Goal: Task Accomplishment & Management: Manage account settings

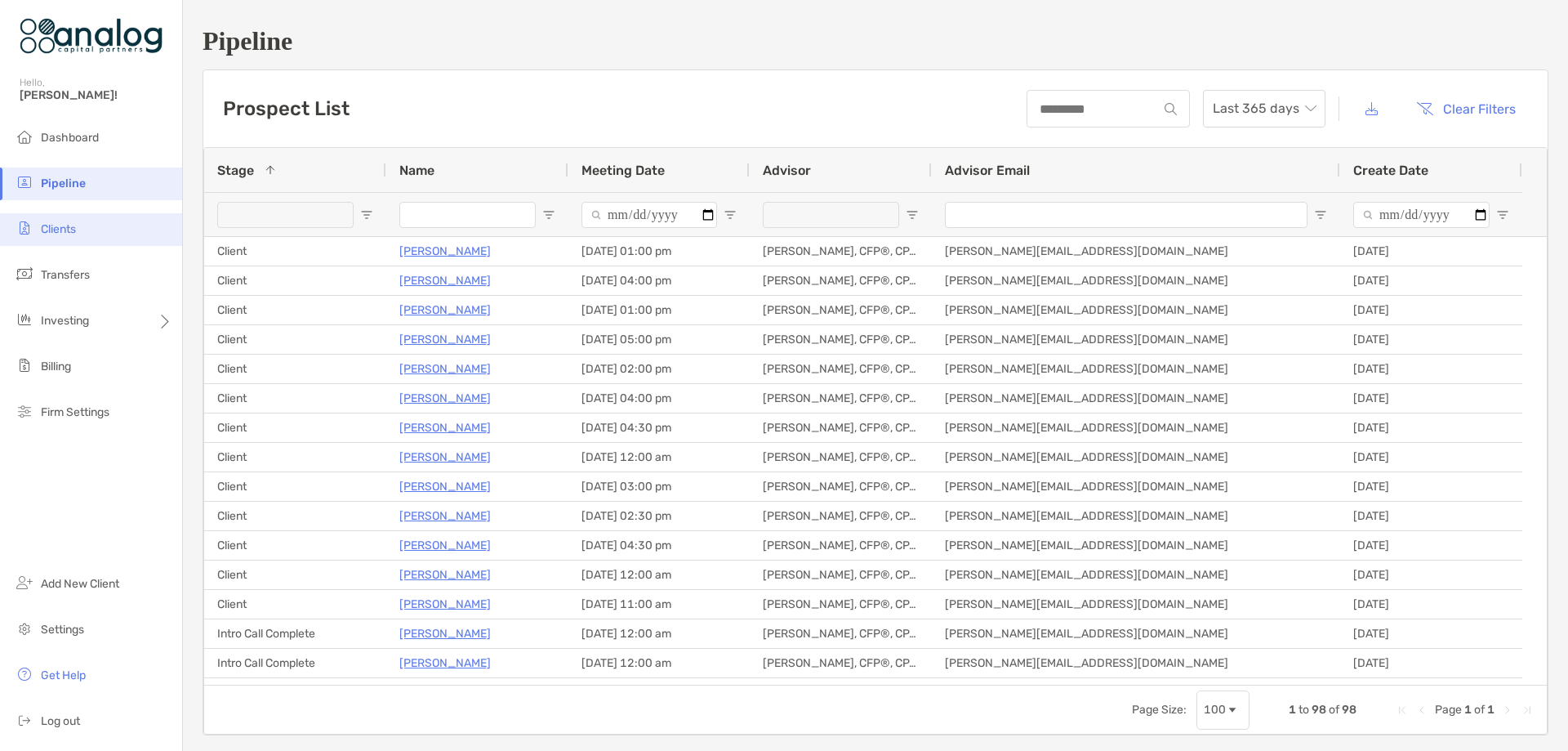
click at [76, 231] on span "Clients" at bounding box center [59, 229] width 35 height 14
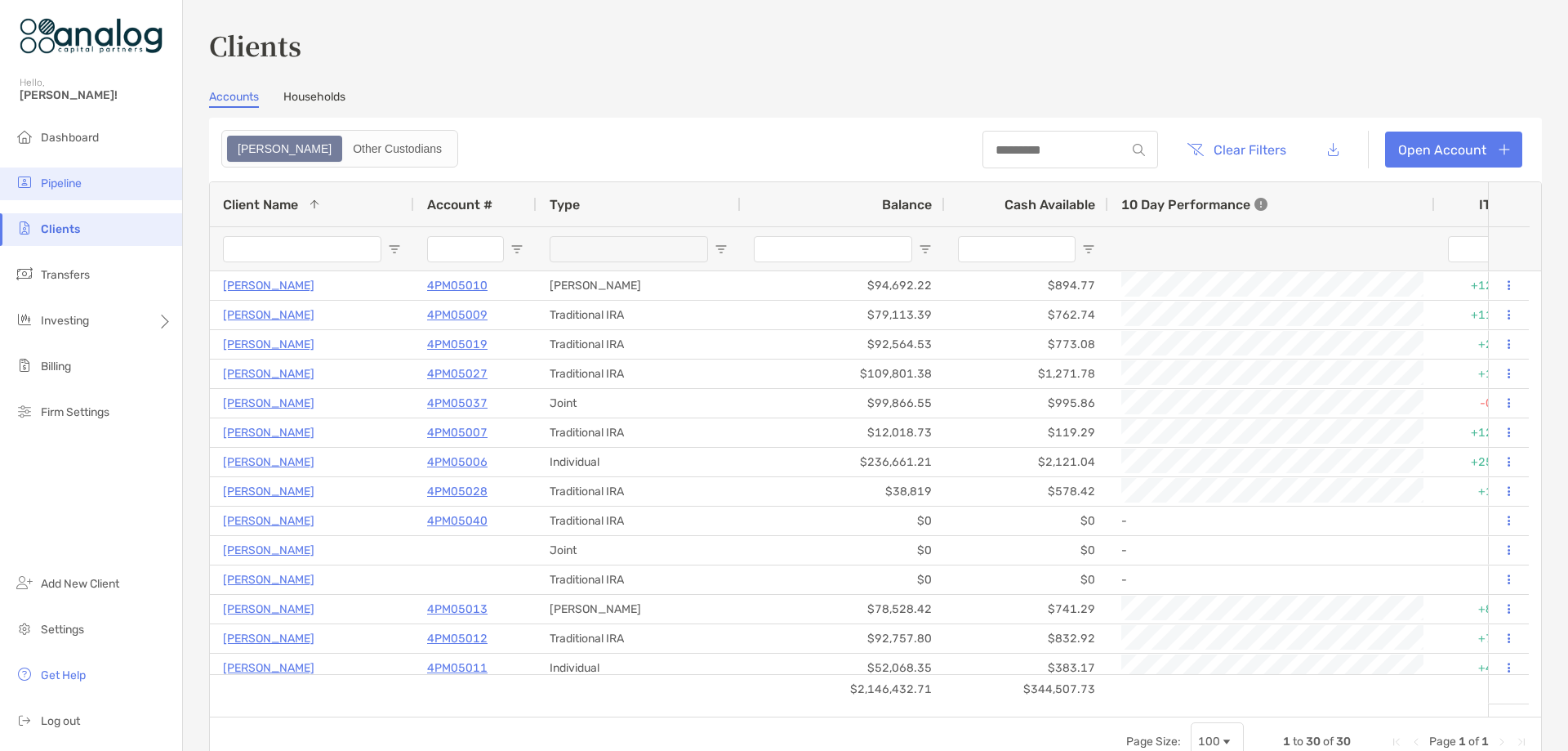
click at [68, 186] on span "Pipeline" at bounding box center [61, 184] width 41 height 14
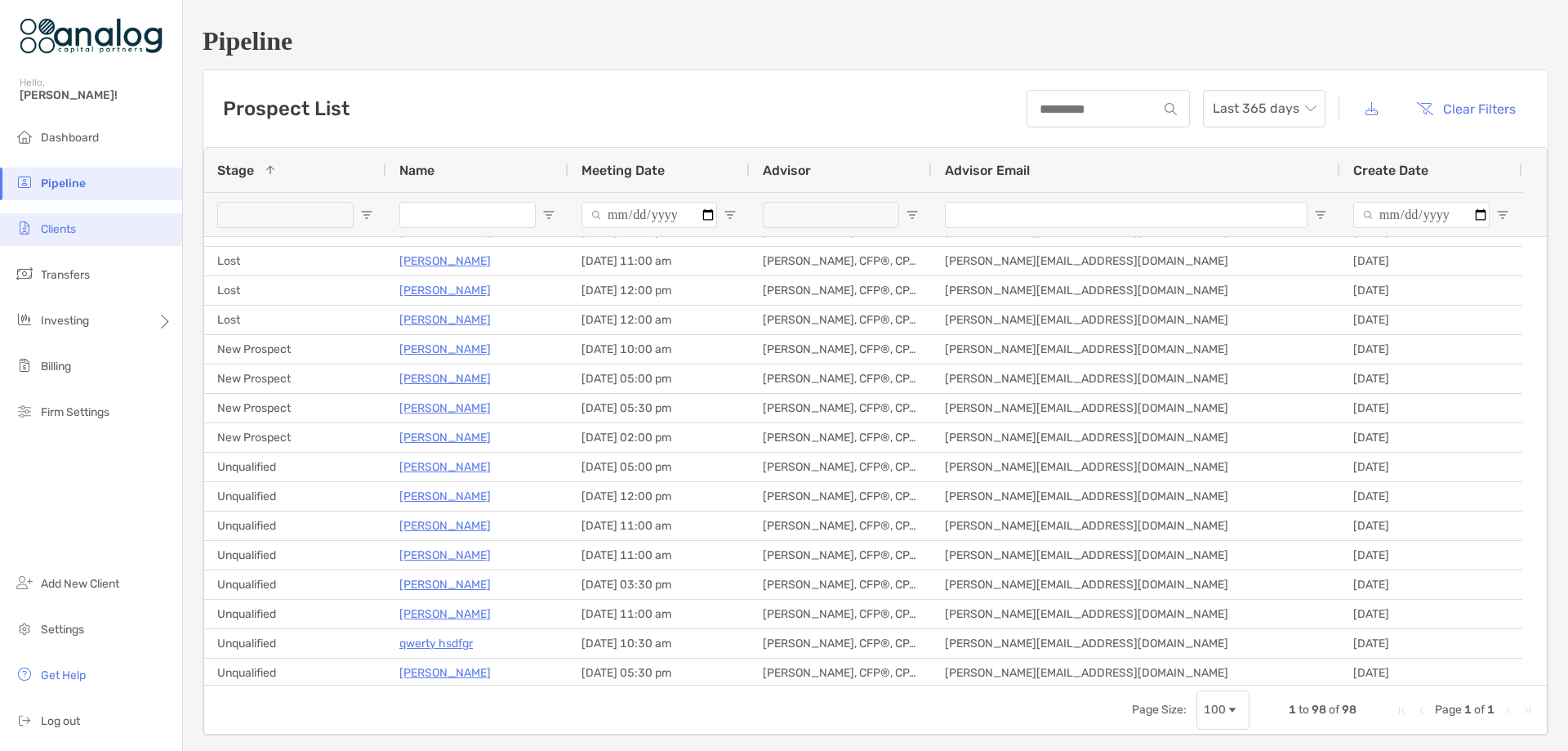
click at [69, 231] on span "Clients" at bounding box center [59, 229] width 35 height 14
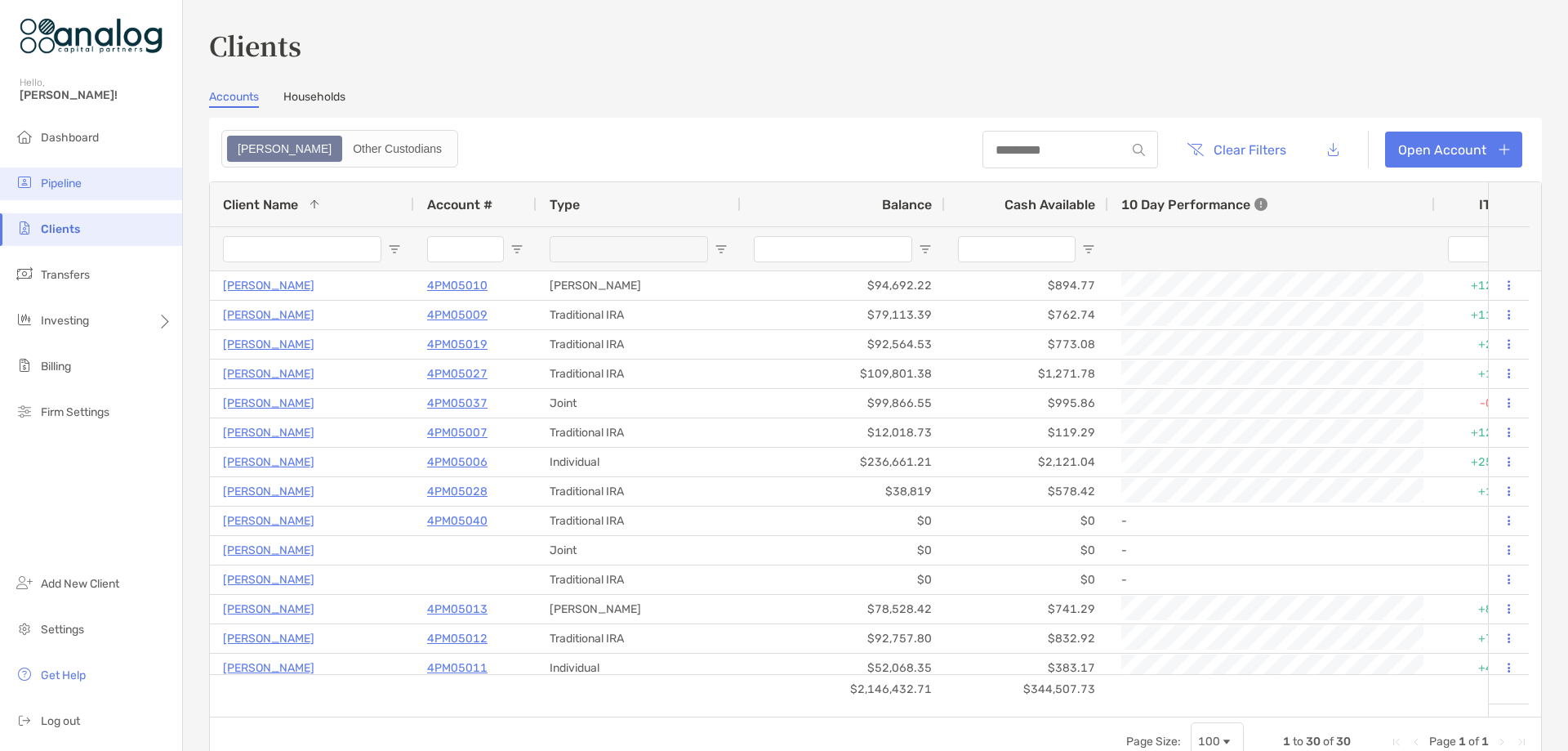
click at [61, 179] on span "Pipeline" at bounding box center [61, 184] width 41 height 14
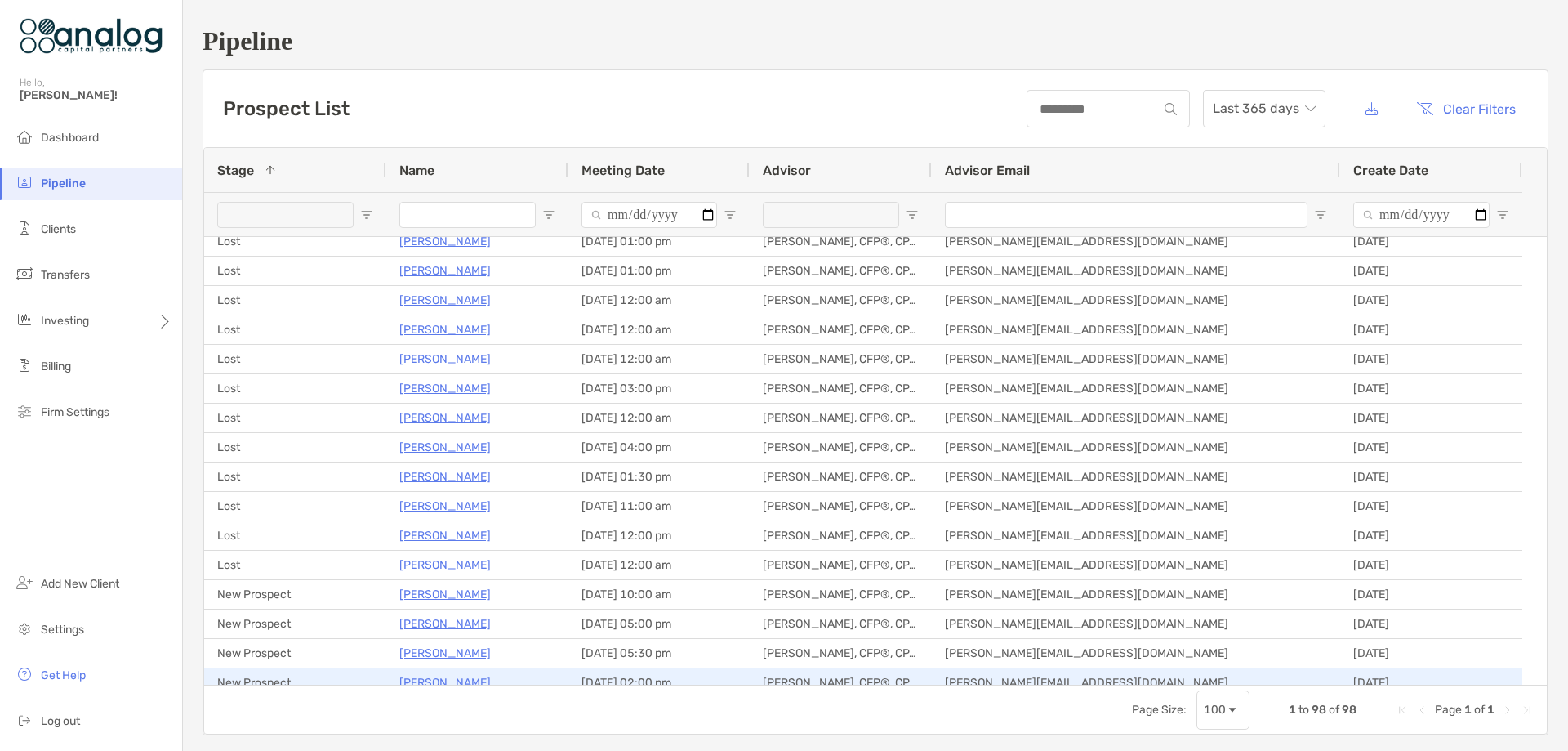
scroll to position [1226, 0]
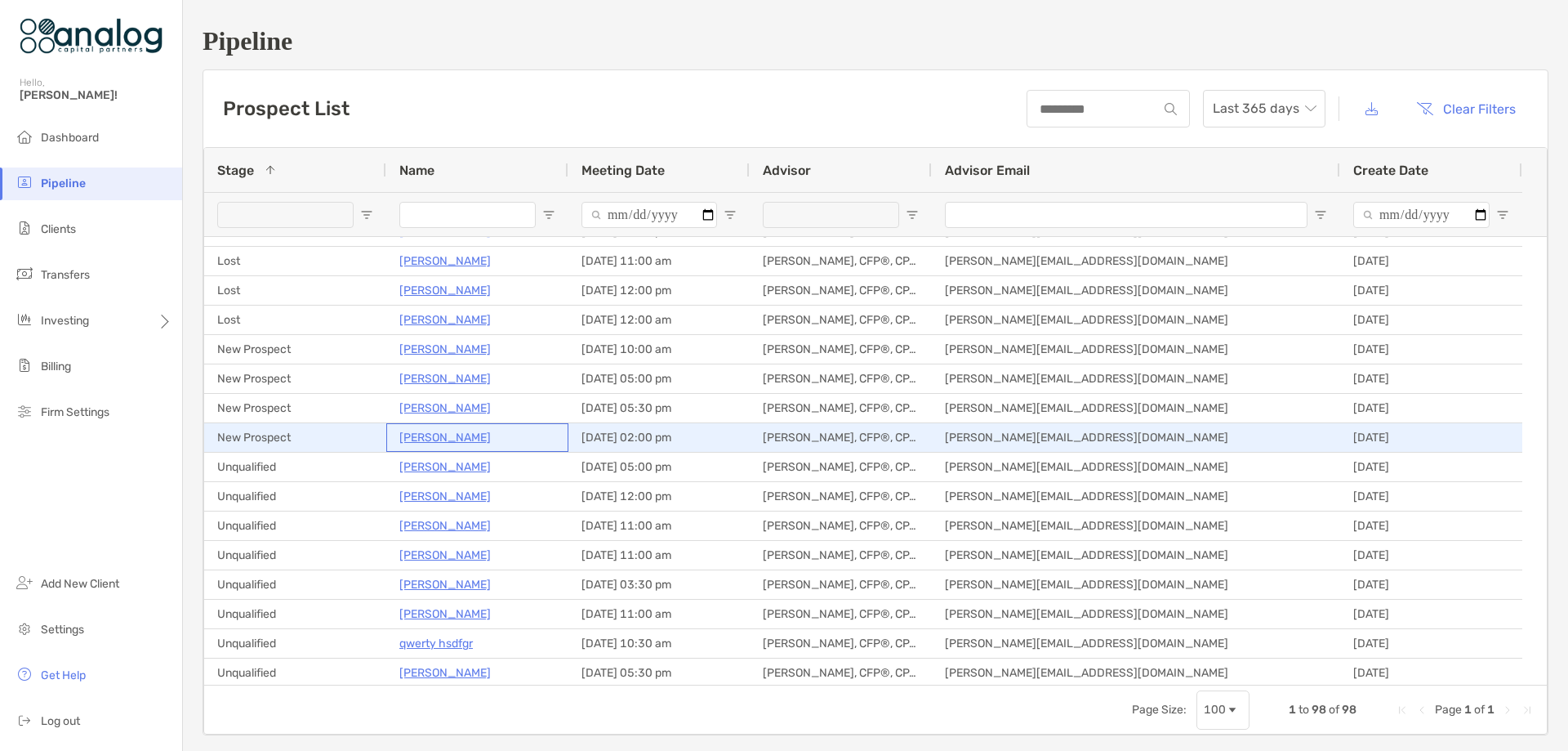
click at [437, 436] on p "William Oliver" at bounding box center [445, 437] width 92 height 20
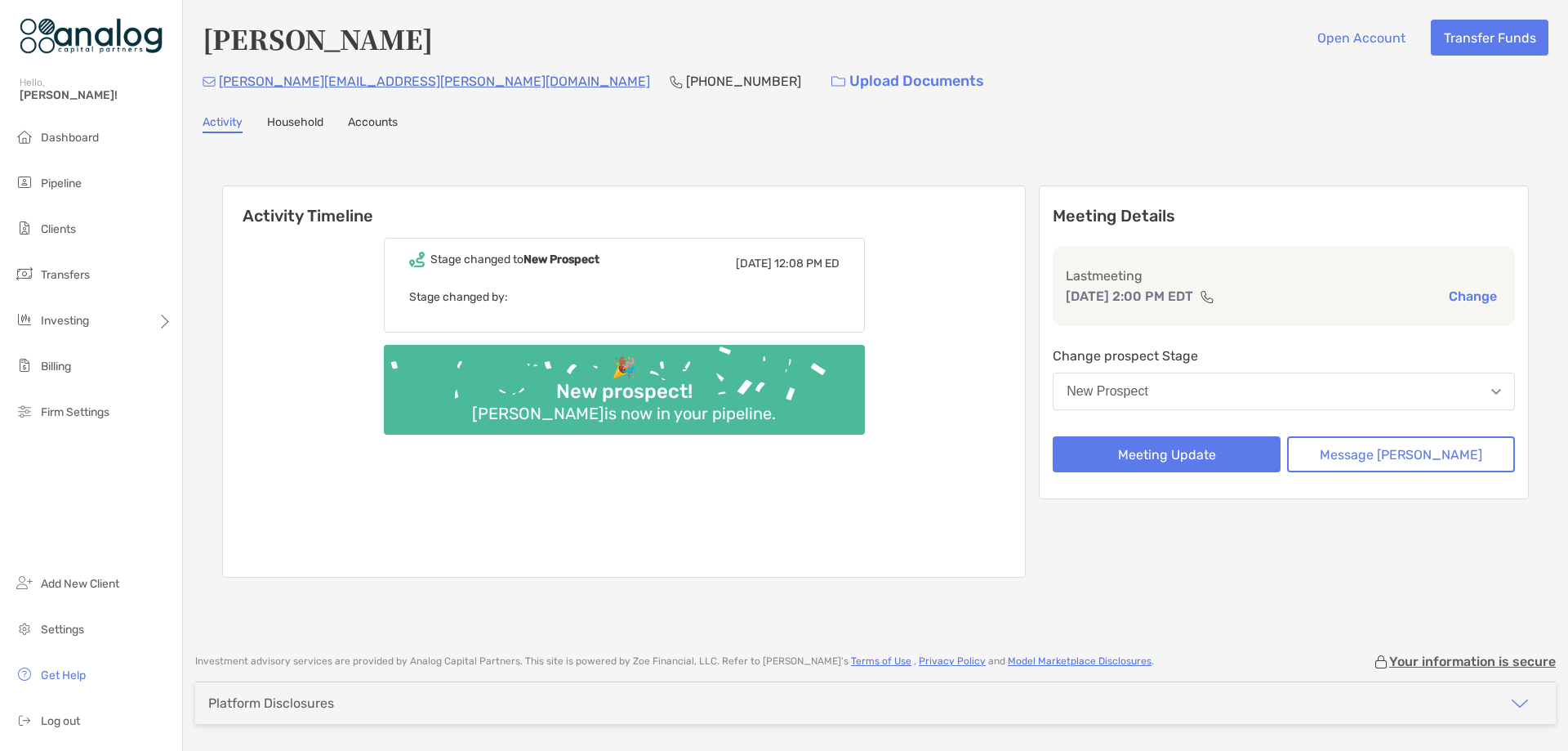
click at [1223, 393] on button "New Prospect" at bounding box center [1284, 391] width 462 height 38
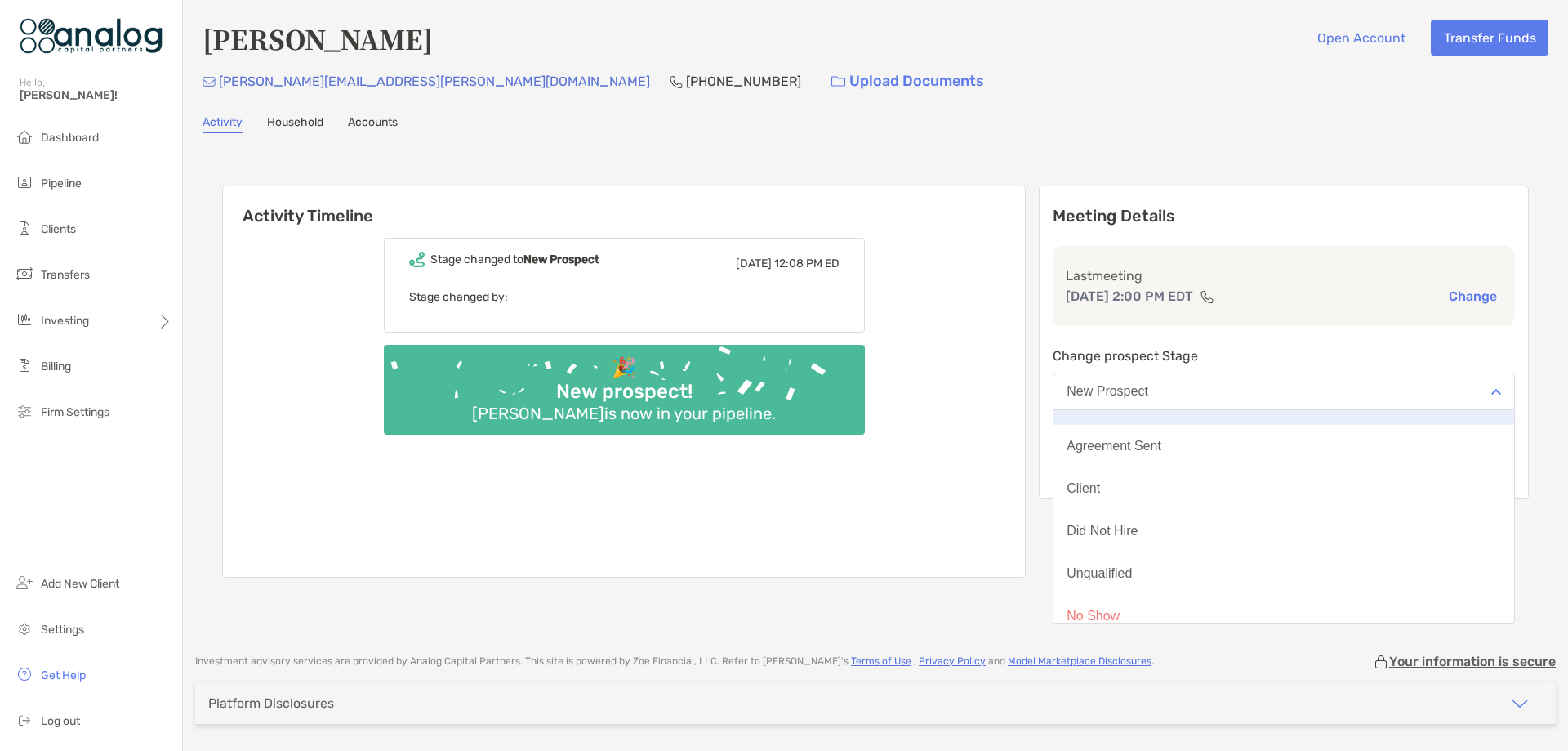
scroll to position [128, 0]
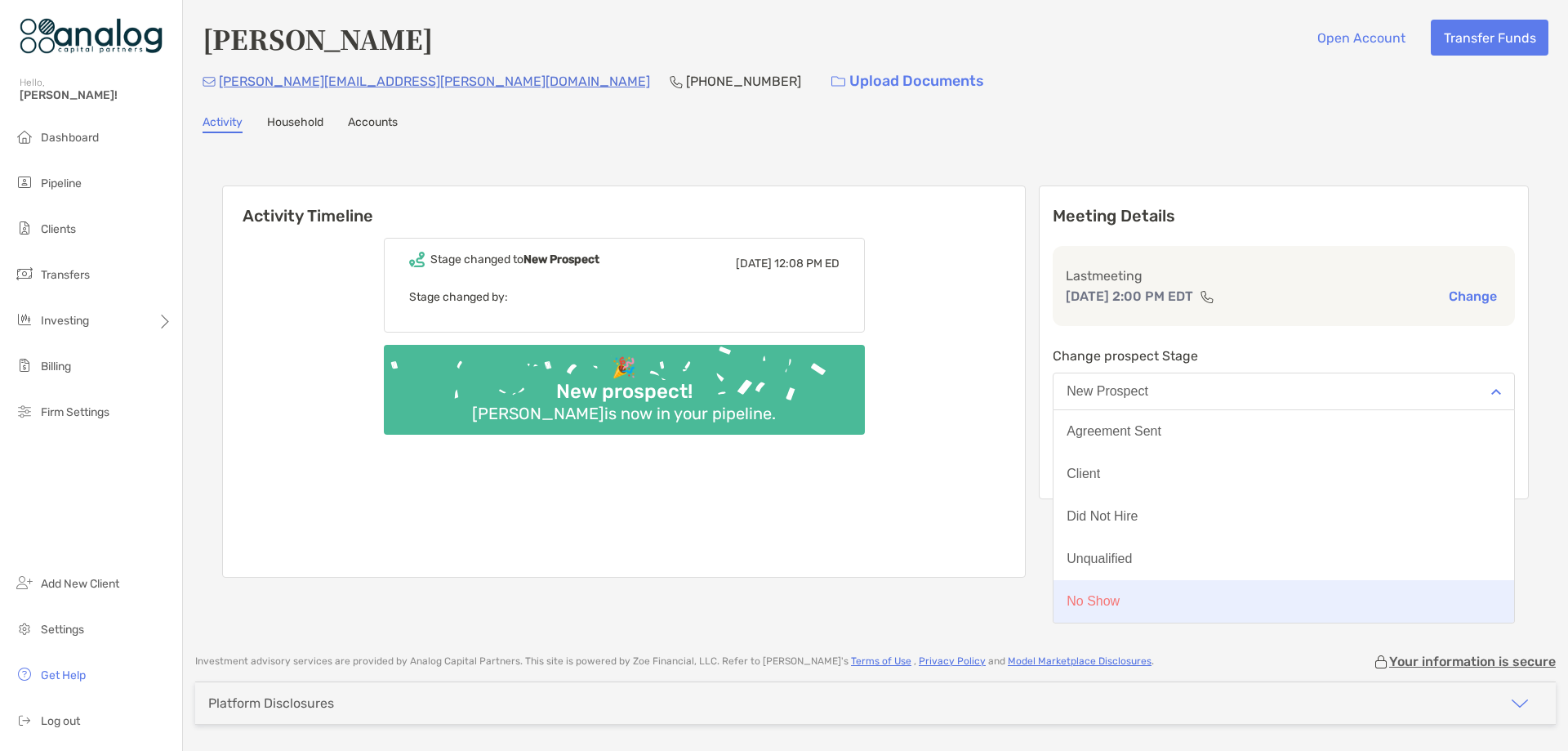
click at [1120, 597] on div "No Show" at bounding box center [1093, 601] width 53 height 15
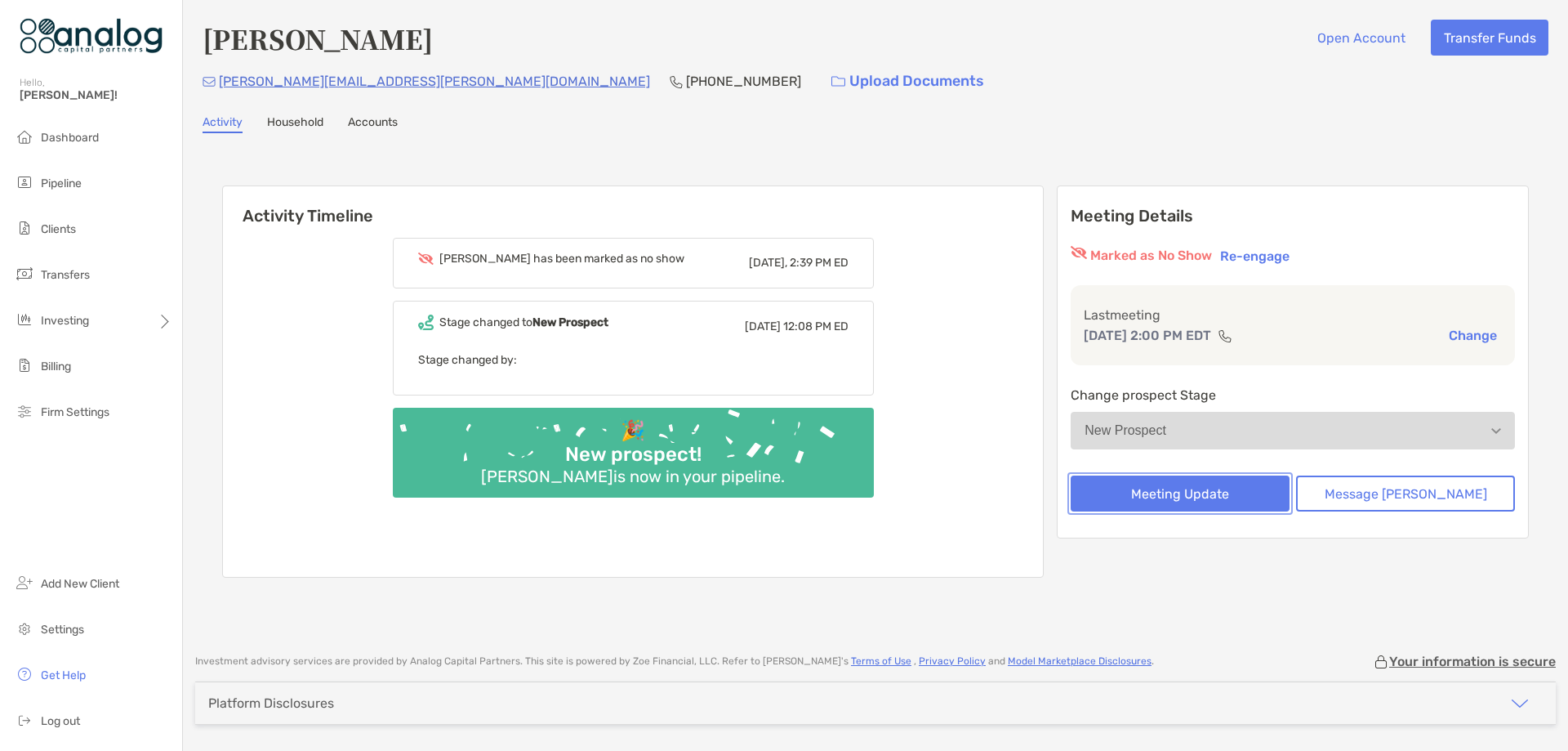
click at [1214, 495] on button "Meeting Update" at bounding box center [1180, 493] width 219 height 36
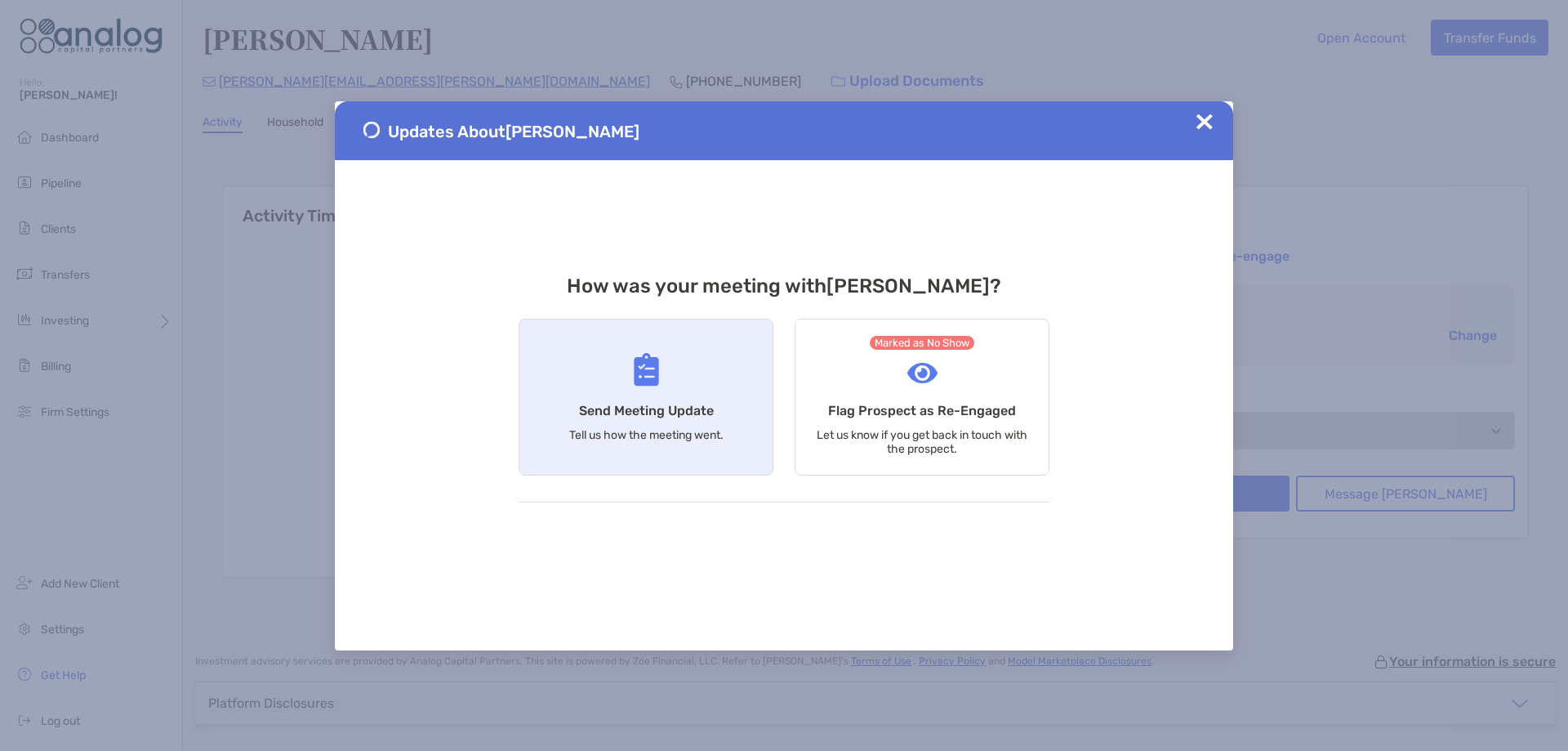
click at [667, 393] on div "Send Meeting Update Tell us how the meeting went." at bounding box center [646, 396] width 255 height 156
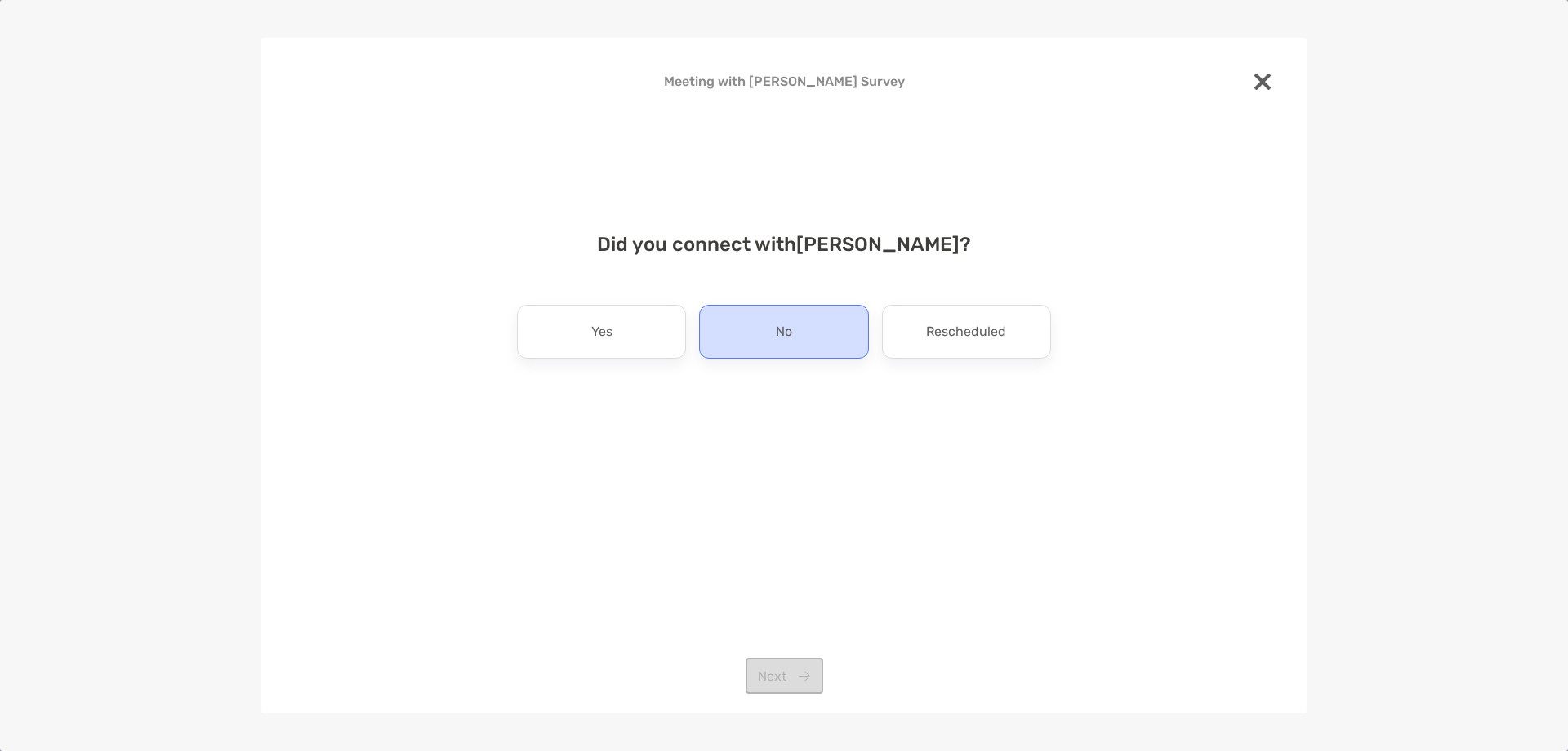
click at [765, 330] on div "No" at bounding box center [783, 332] width 169 height 54
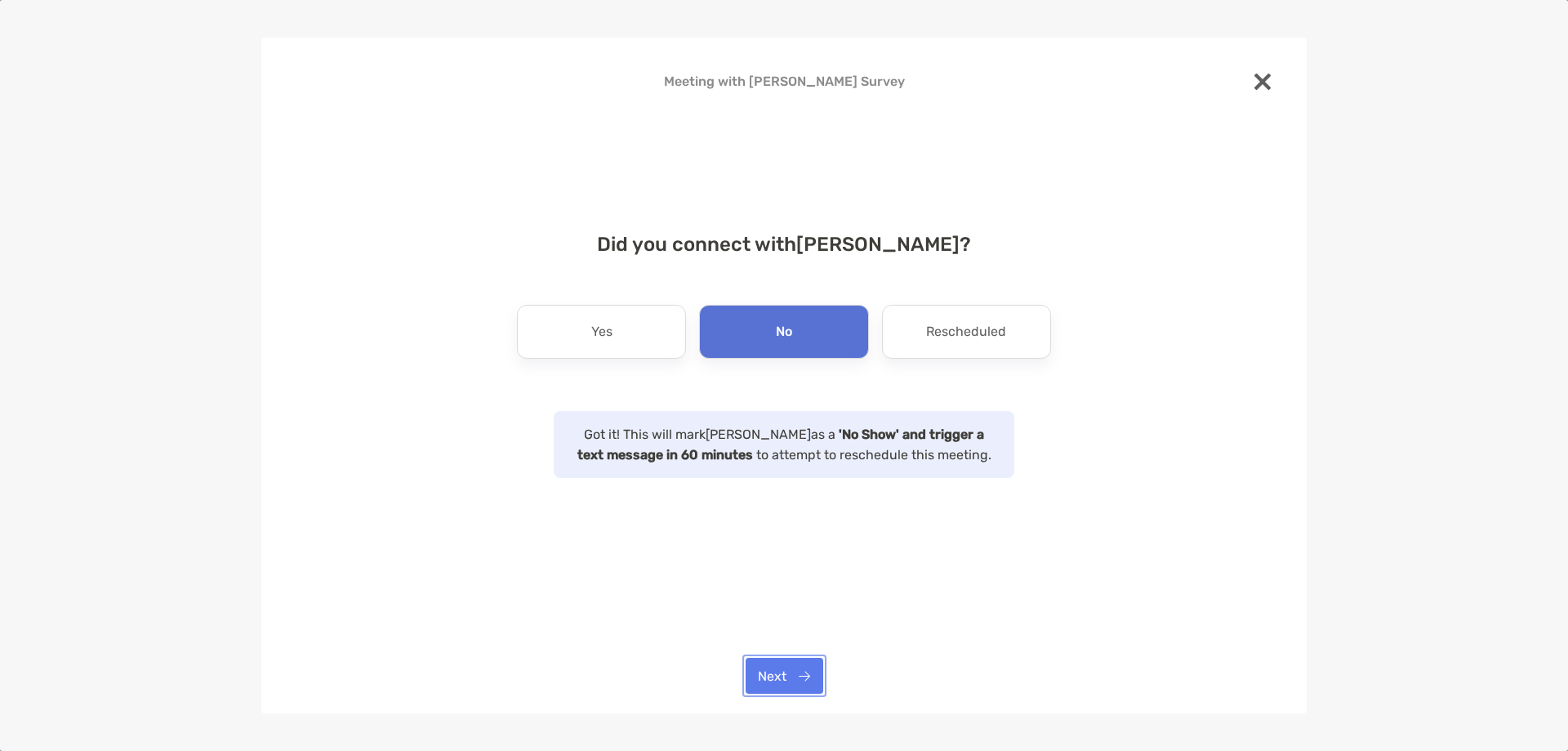
click at [790, 671] on button "Next" at bounding box center [784, 675] width 78 height 36
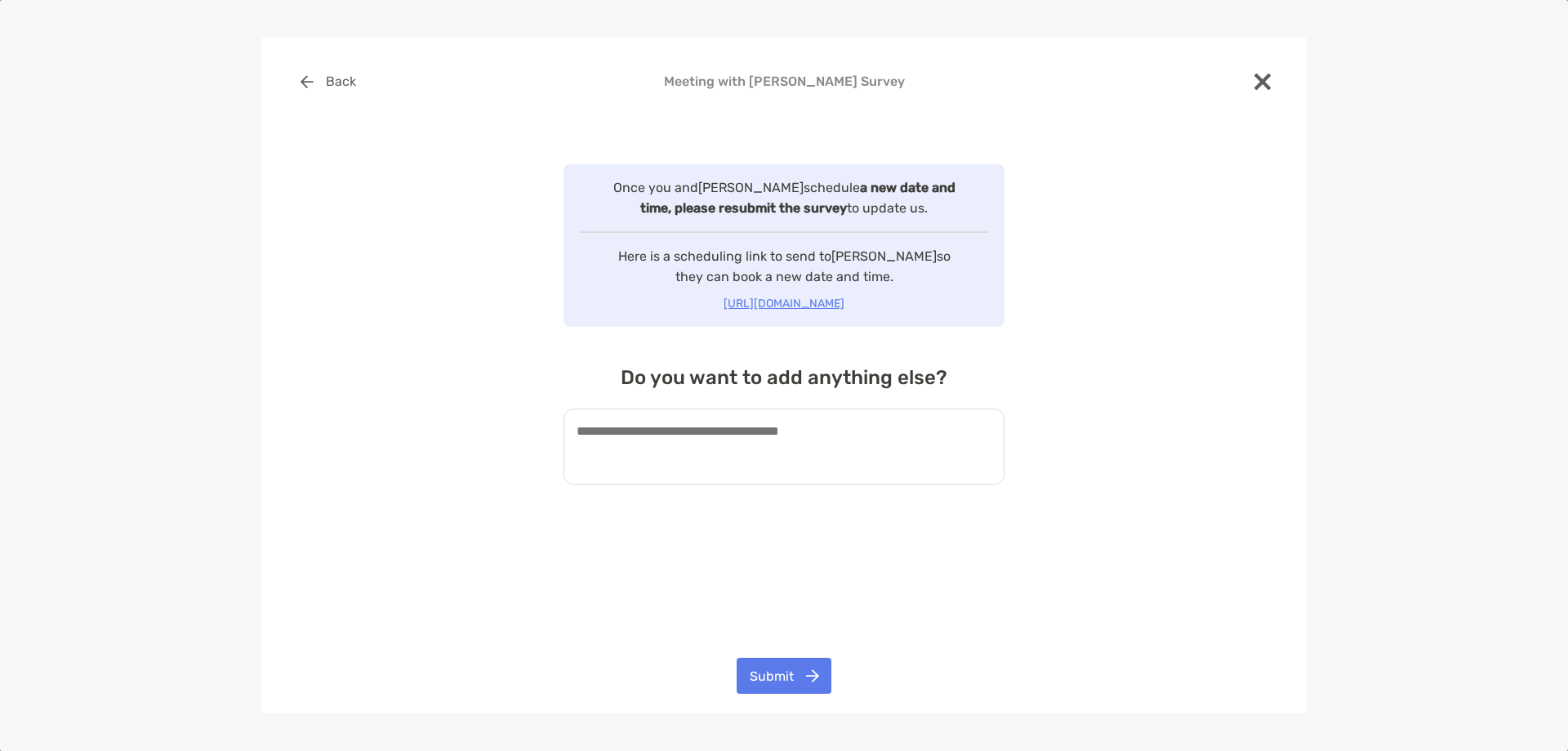
click at [756, 442] on textarea at bounding box center [784, 446] width 441 height 76
type textarea "**********"
click at [767, 684] on button "Submit" at bounding box center [784, 675] width 94 height 36
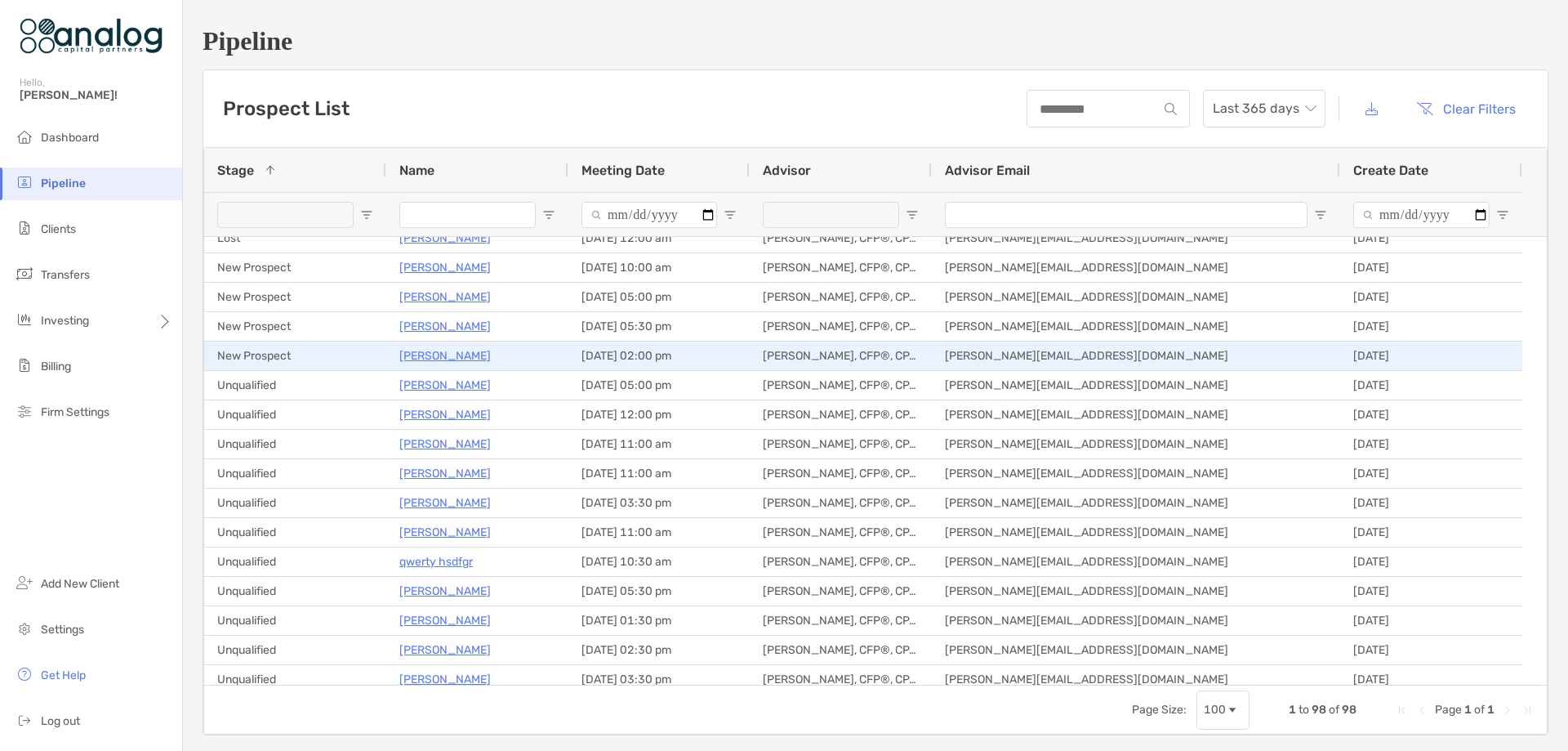
scroll to position [1226, 0]
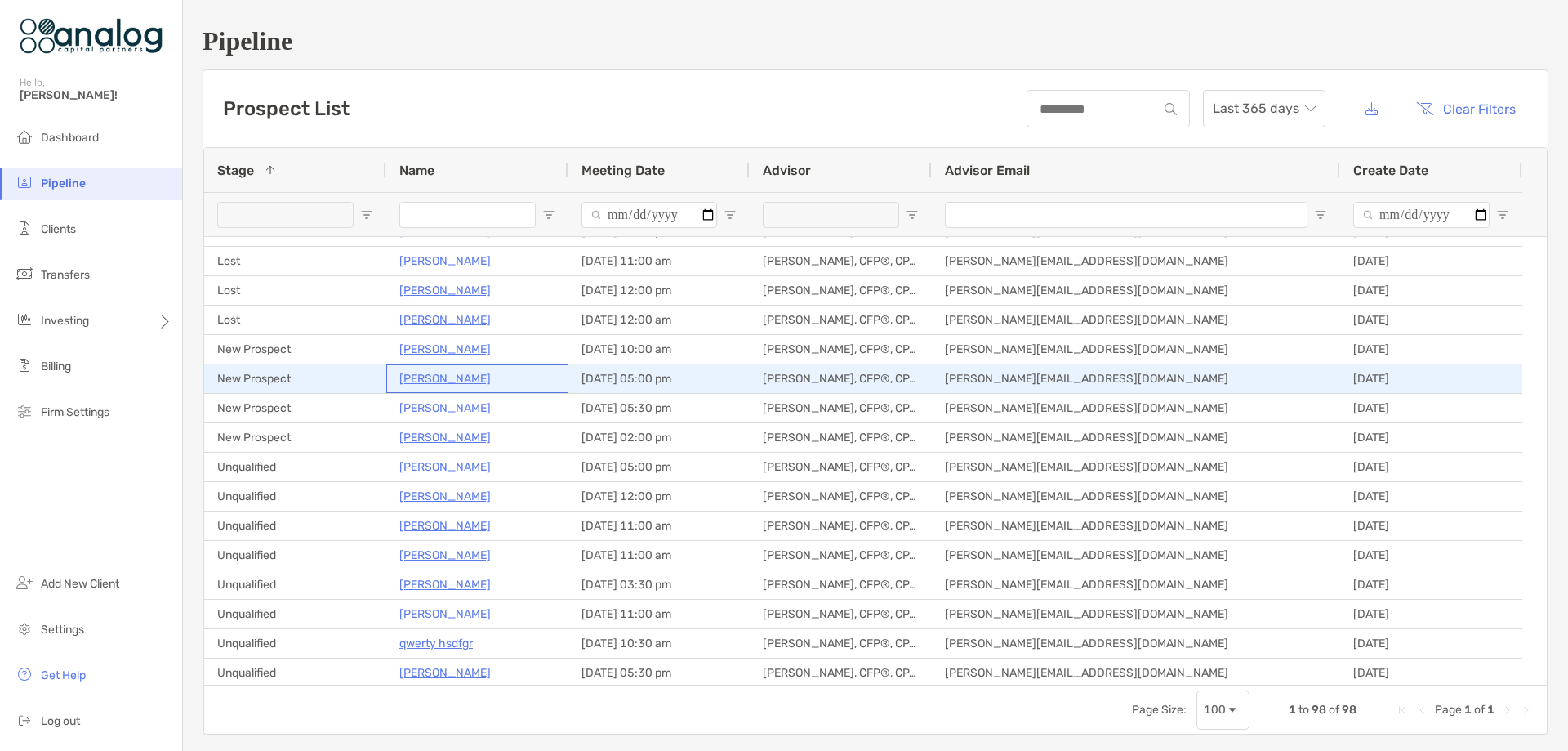
click at [438, 378] on p "[PERSON_NAME]" at bounding box center [445, 378] width 92 height 20
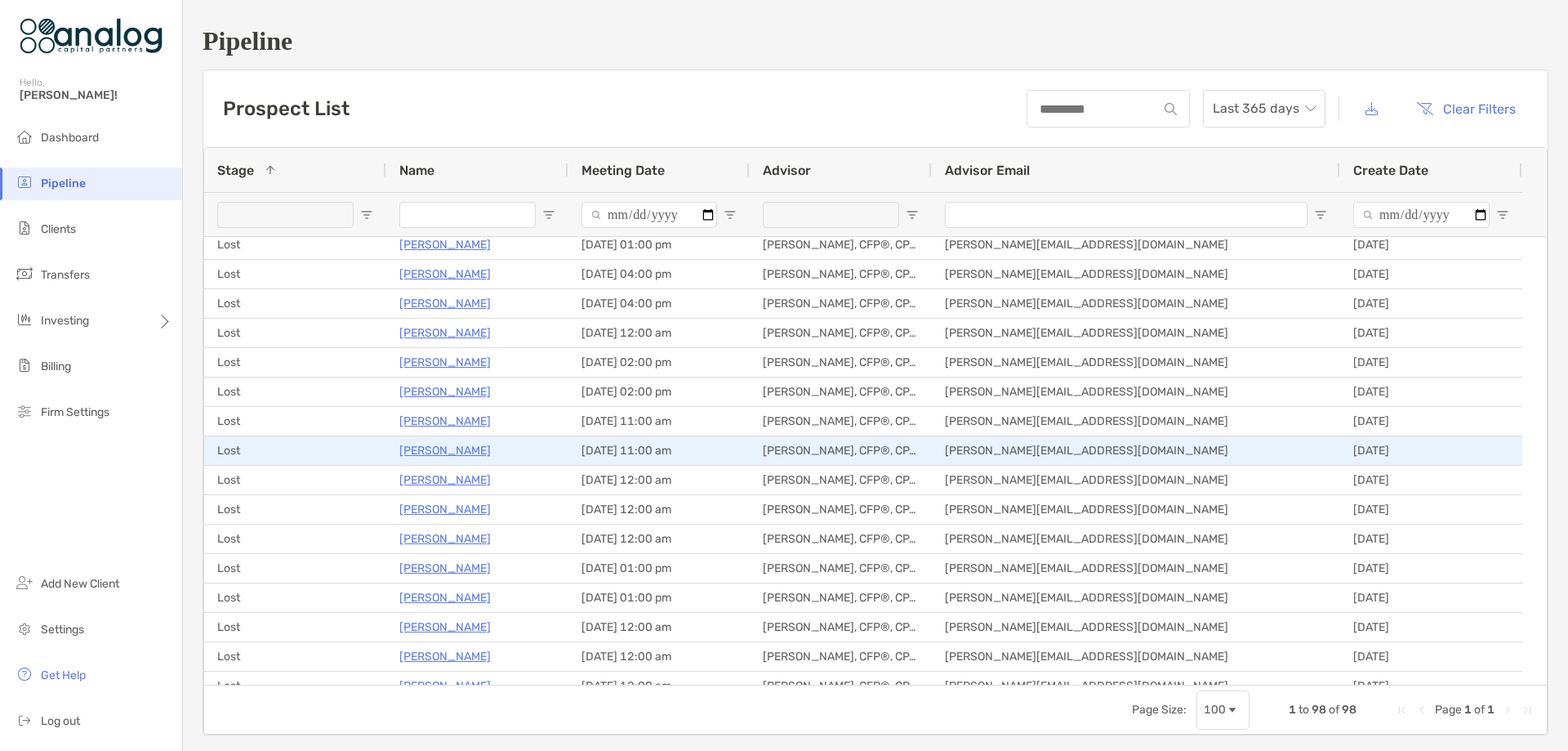
scroll to position [490, 0]
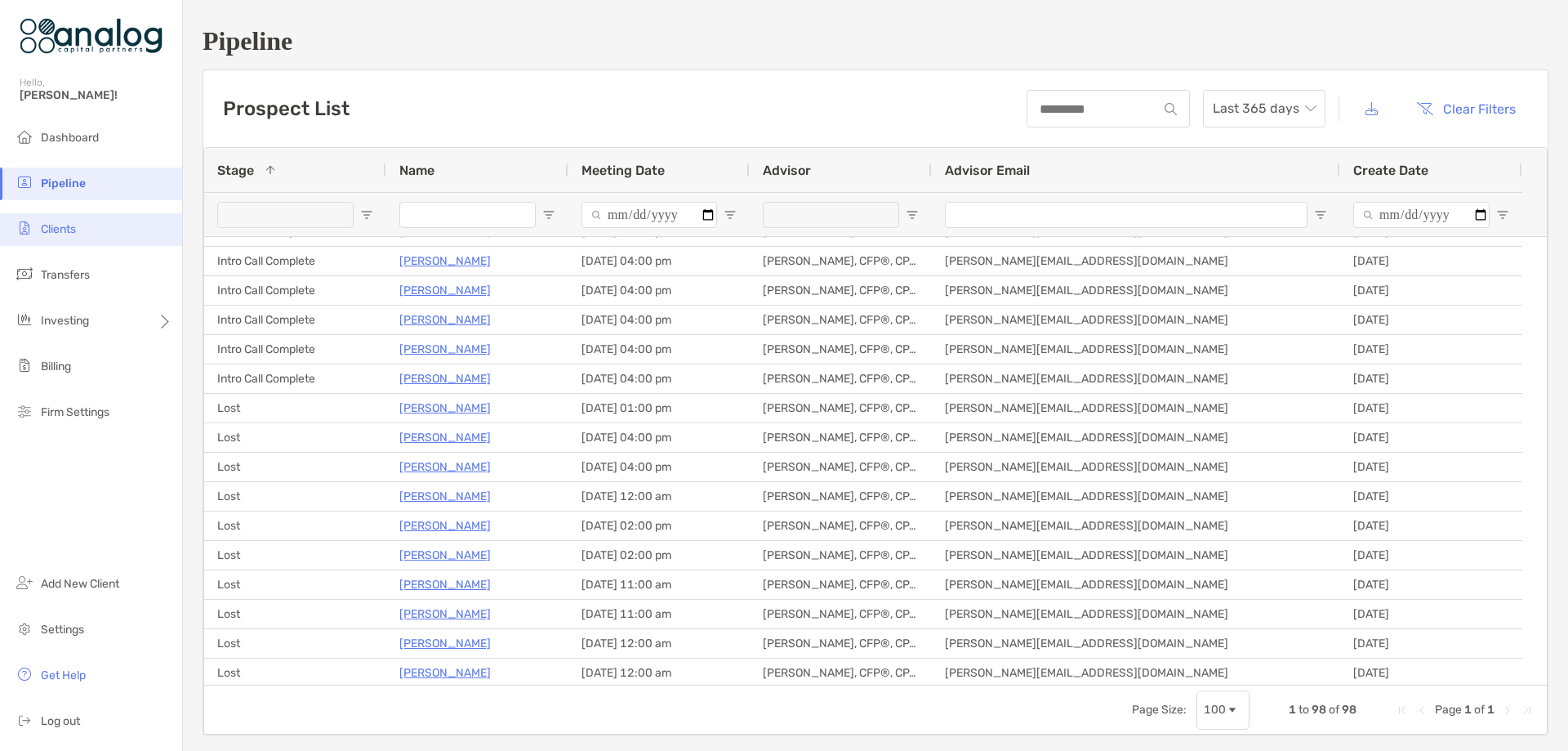
click at [81, 233] on li "Clients" at bounding box center [91, 229] width 182 height 32
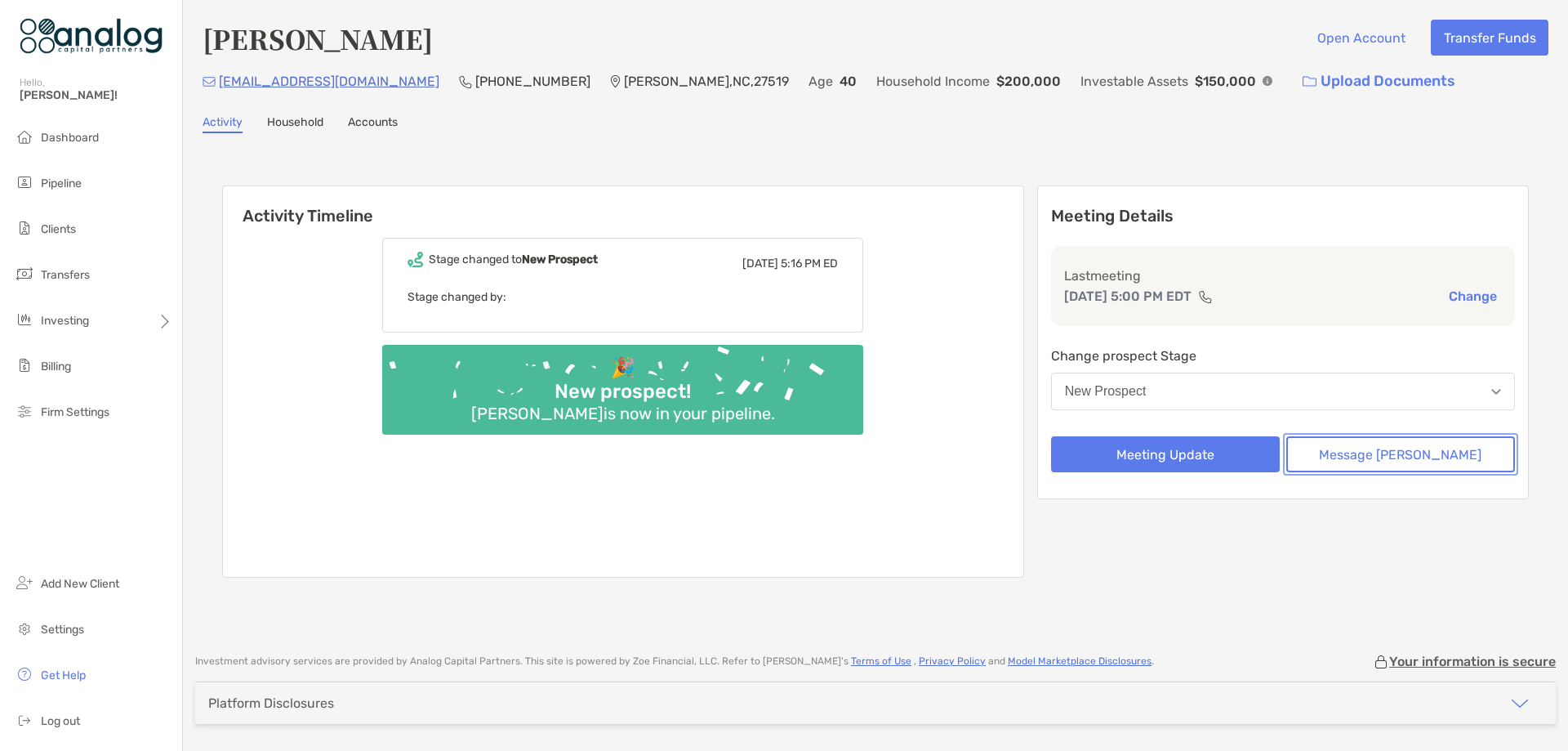
click at [1356, 445] on button "Message [PERSON_NAME]" at bounding box center [1401, 454] width 229 height 36
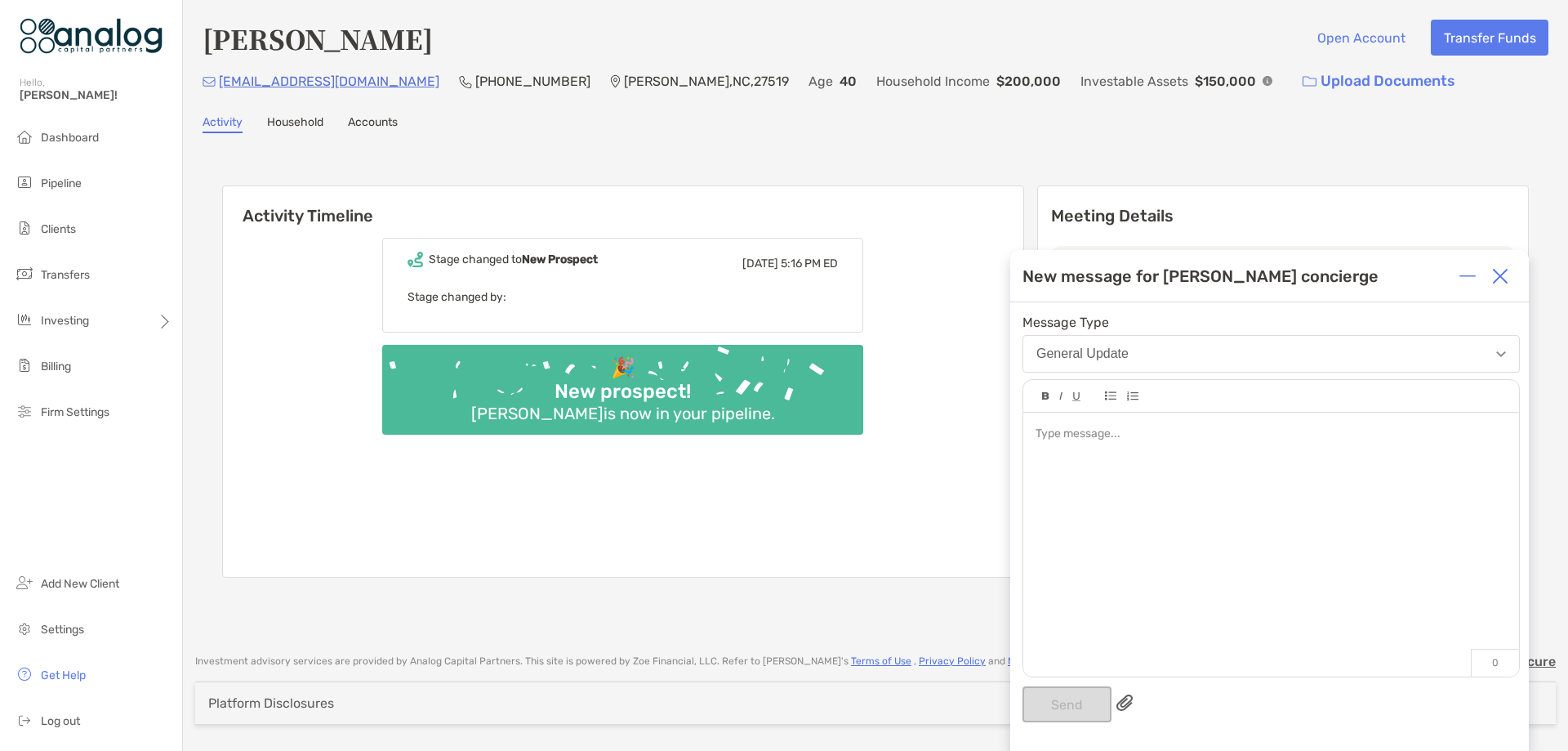
click at [1142, 431] on div at bounding box center [1271, 435] width 470 height 17
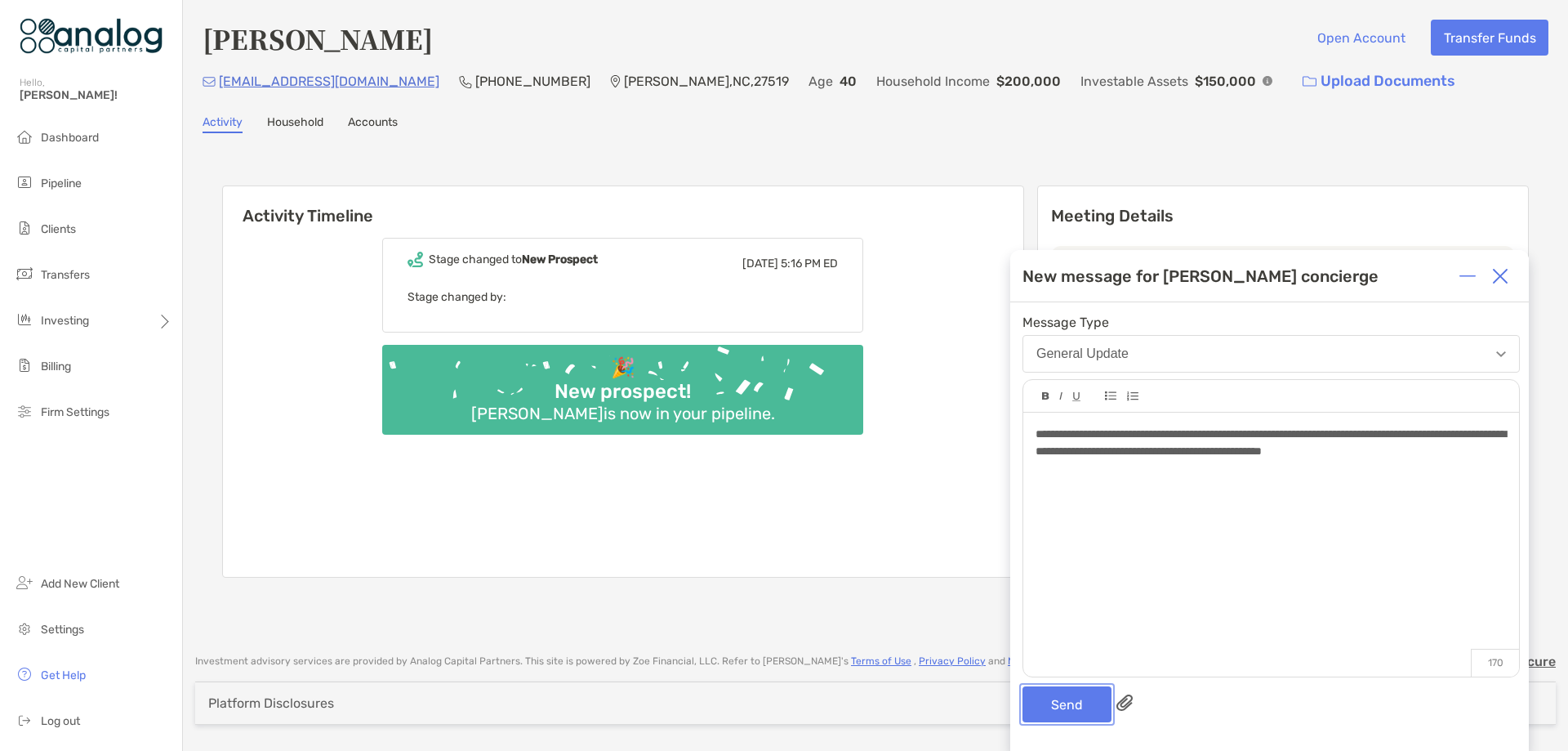
click at [1065, 695] on button "Send" at bounding box center [1067, 704] width 89 height 36
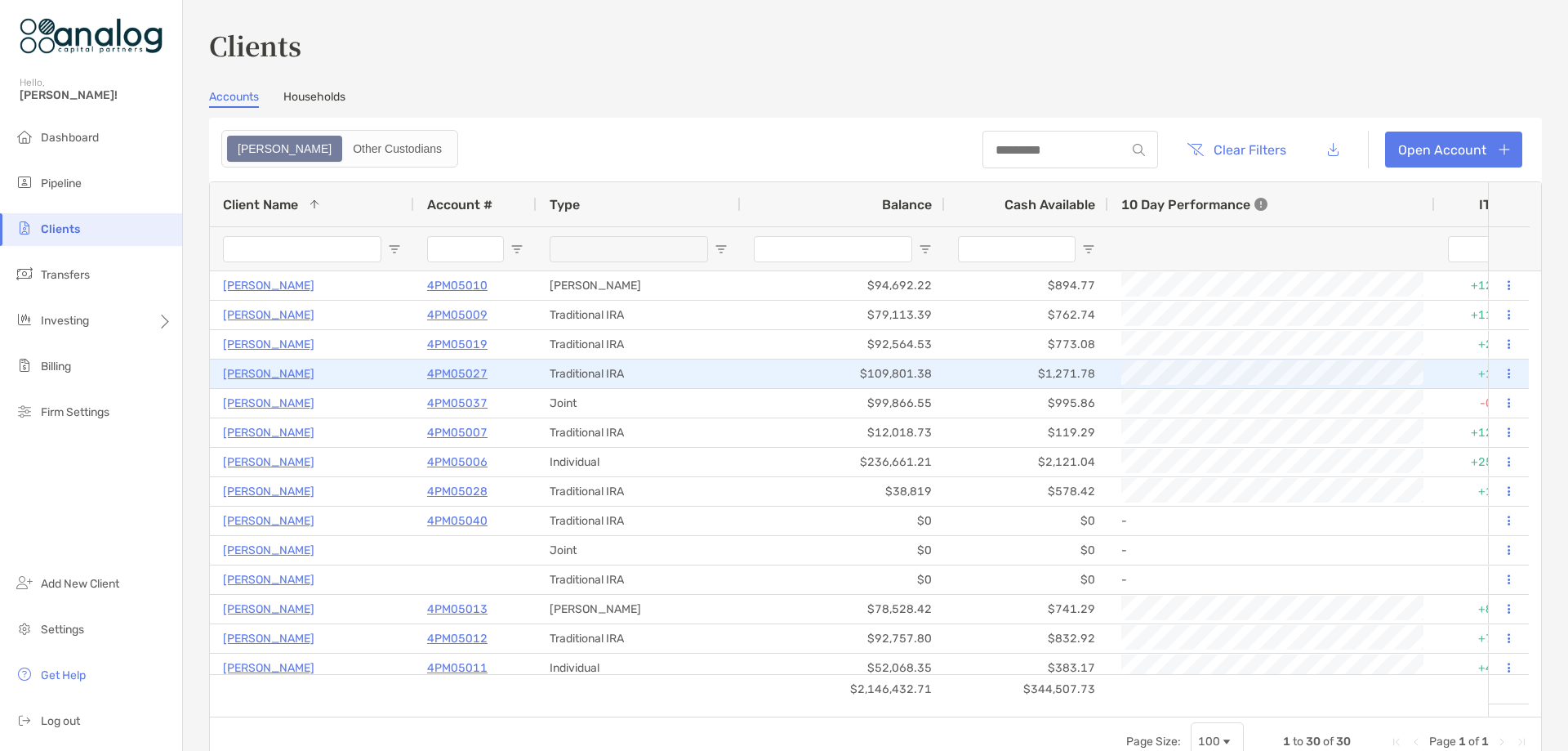
click at [458, 374] on p "4PM05027" at bounding box center [457, 373] width 60 height 20
